Goal: Task Accomplishment & Management: Use online tool/utility

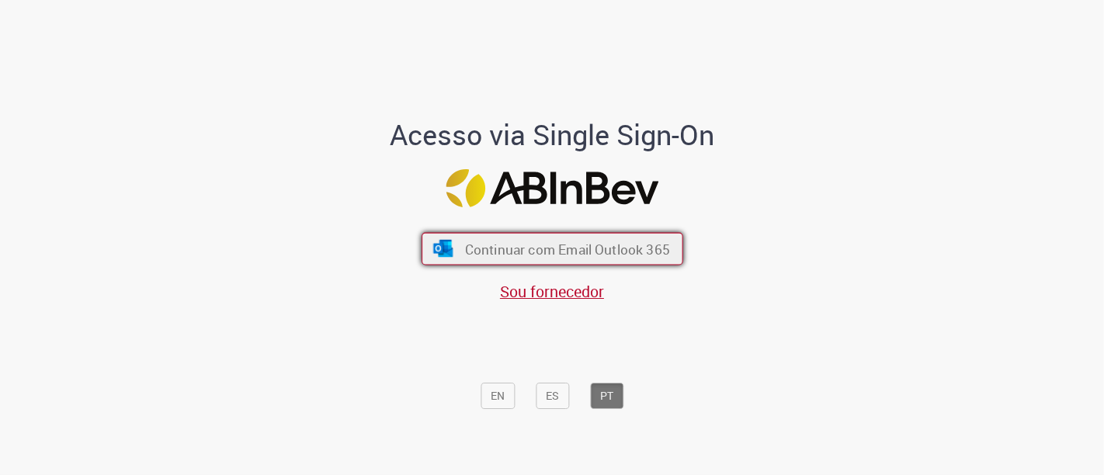
click at [494, 259] on button "Continuar com Email Outlook 365" at bounding box center [552, 249] width 262 height 33
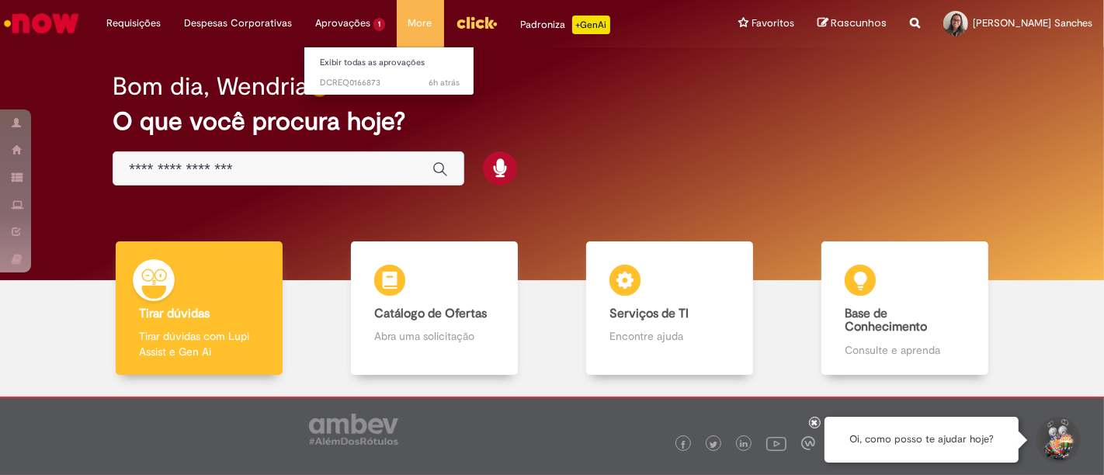
click at [172, 25] on li "Aprovações 1 Exibir todas as aprovações 6h atrás 6 horas atrás DCREQ0166873" at bounding box center [134, 23] width 78 height 47
click at [344, 85] on span "6h atrás 6 horas atrás DCREQ0166873" at bounding box center [390, 83] width 140 height 12
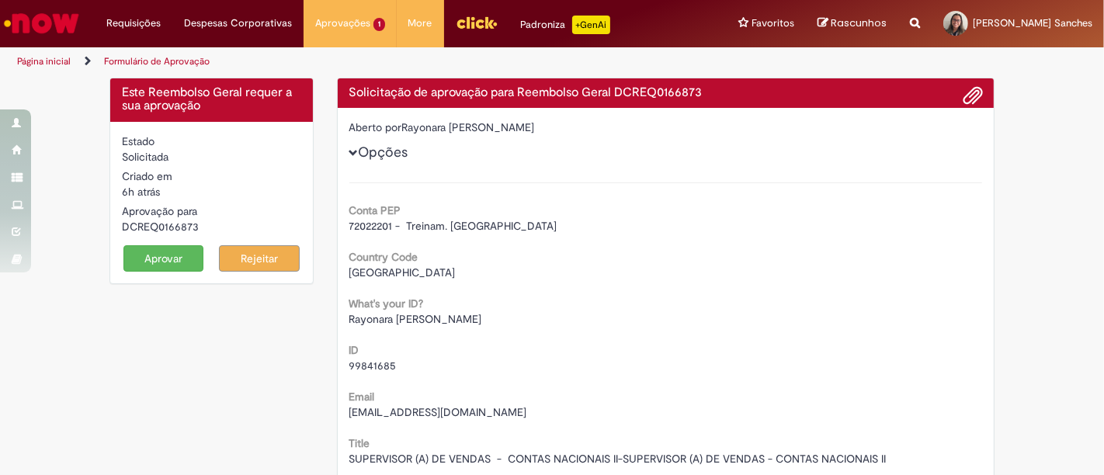
click at [152, 258] on button "Aprovar" at bounding box center [163, 258] width 81 height 26
